Goal: Use online tool/utility: Utilize a website feature to perform a specific function

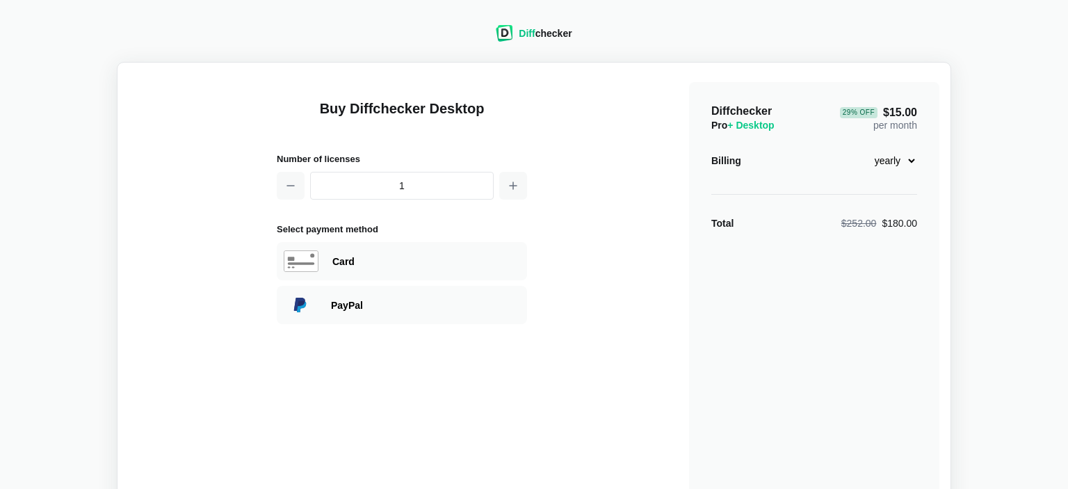
click at [857, 149] on select "monthly yearly" at bounding box center [887, 161] width 60 height 24
select select "desktop-monthly-21"
click option "monthly" at bounding box center [0, 0] width 0 height 0
click at [906, 121] on div "$21.00 per month" at bounding box center [895, 118] width 44 height 28
click at [905, 108] on span "$21.00" at bounding box center [900, 111] width 34 height 11
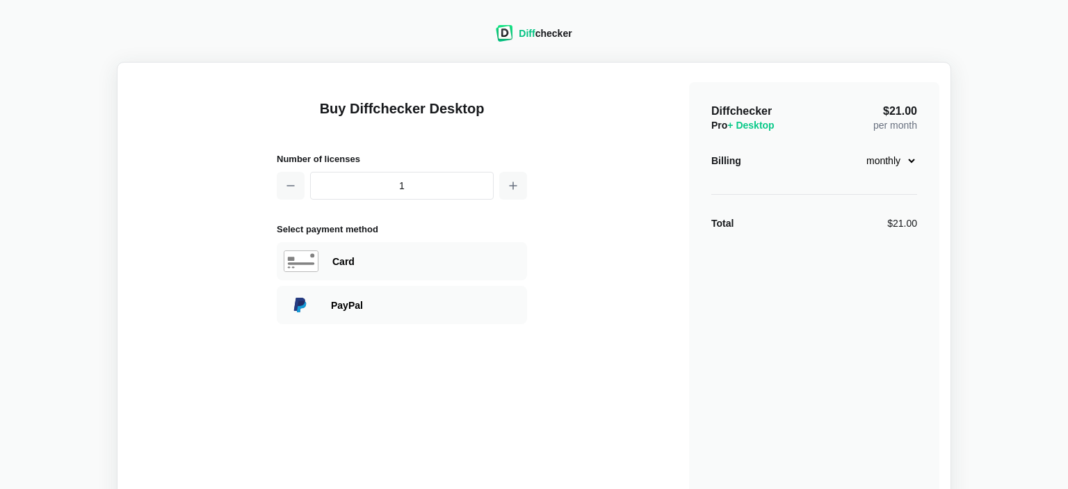
click at [566, 34] on div "Diff checker" at bounding box center [545, 33] width 53 height 14
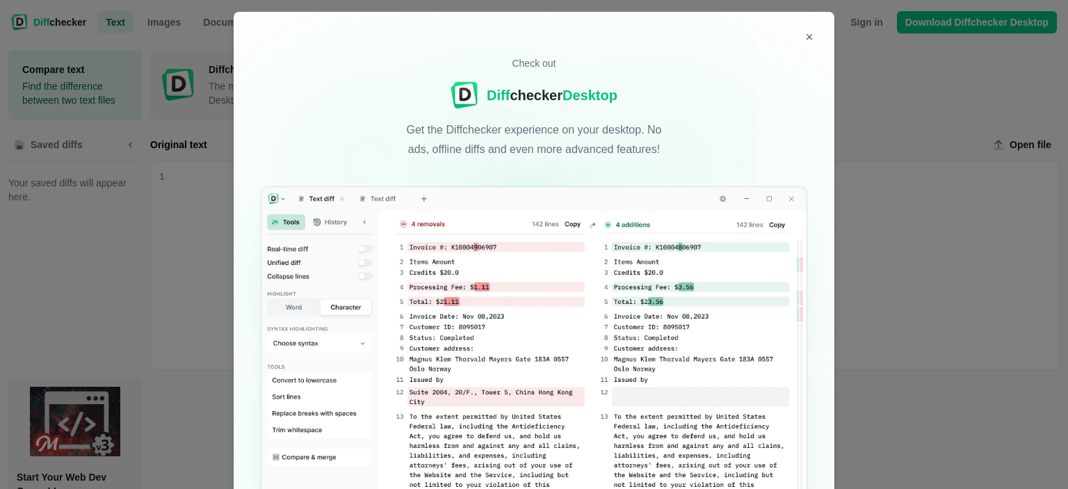
drag, startPoint x: 532, startPoint y: 65, endPoint x: 539, endPoint y: 62, distance: 7.5
click at [532, 65] on p "Check out" at bounding box center [534, 63] width 44 height 14
click at [810, 33] on icon "Close modal" at bounding box center [809, 36] width 11 height 11
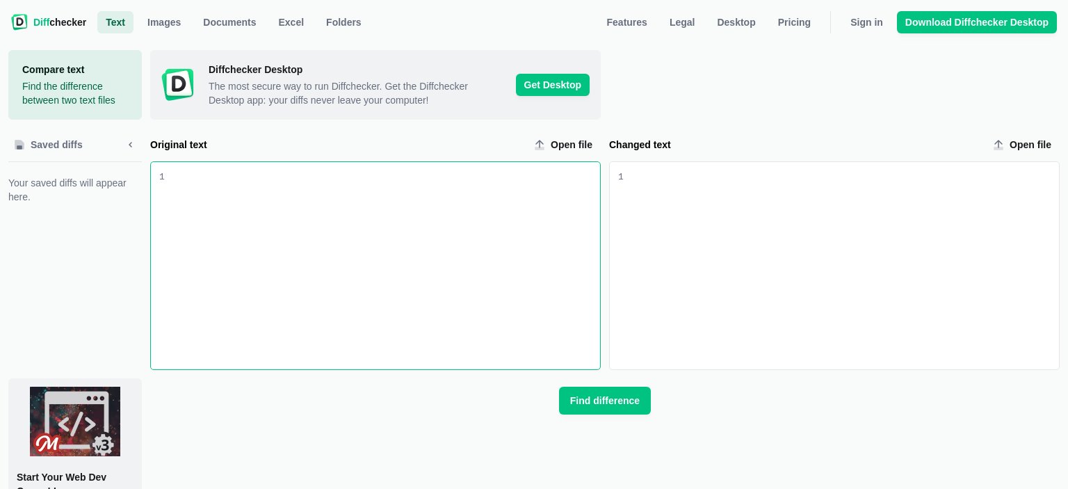
click at [388, 220] on div "Original text input" at bounding box center [382, 265] width 435 height 207
click at [435, 179] on div "Original text input" at bounding box center [385, 172] width 430 height 14
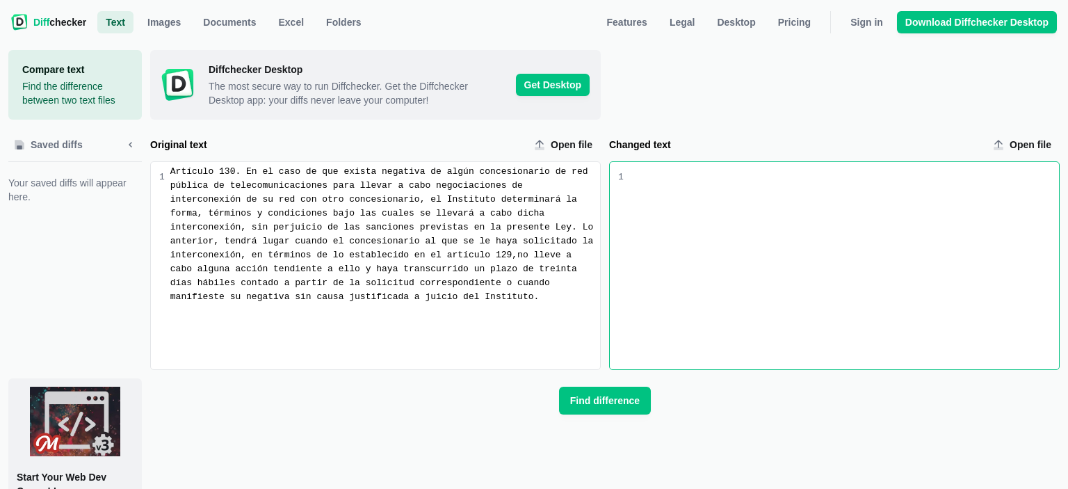
click at [749, 190] on div "Changed text input" at bounding box center [840, 265] width 435 height 207
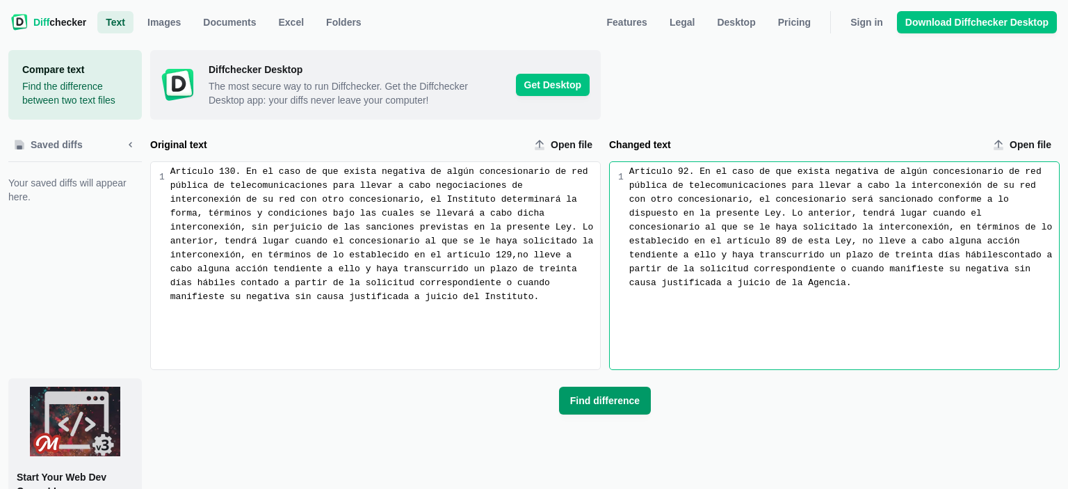
click at [619, 396] on span "Find difference" at bounding box center [604, 400] width 75 height 14
